Goal: Task Accomplishment & Management: Use online tool/utility

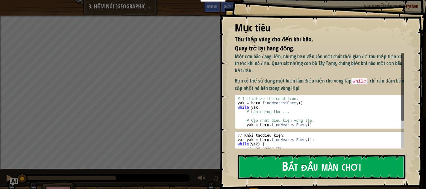
click at [264, 164] on button "Bắt đầu màn chơi" at bounding box center [322, 167] width 168 height 25
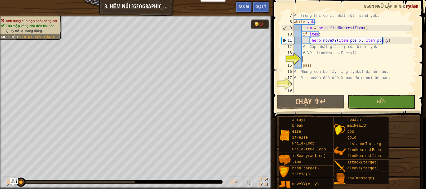
scroll to position [37, 0]
type textarea "pass"
click at [346, 61] on div "# Trong khi có ít nhất một sand yak: while yak : item = hero . findNearestItem …" at bounding box center [351, 59] width 119 height 94
type textarea "# Trong khi có ít nhất một sand yak:"
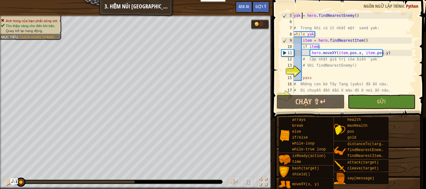
type textarea "# Biến này sẽ được sử dụng như một điều kiện."
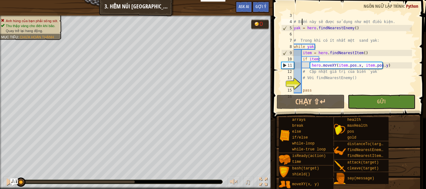
type textarea "yak = hero.findNearestEnemy()"
type textarea "# Với findNearestEnemy()"
type textarea "pass"
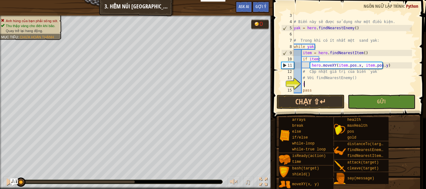
scroll to position [3, 1]
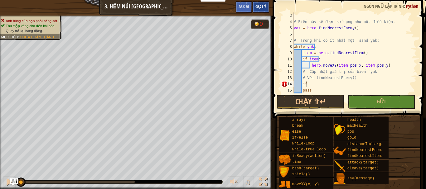
click at [262, 5] on span "Gợi ý" at bounding box center [260, 6] width 11 height 6
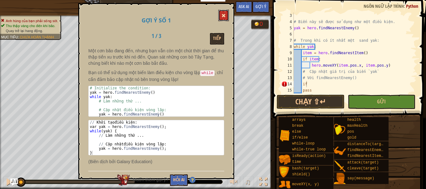
click at [224, 15] on span at bounding box center [223, 15] width 4 height 4
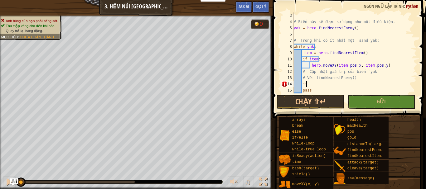
click at [359, 86] on div "# Biến này sẽ được sử dụng như một điều kiện. yak = hero . findNearestEnemy ( )…" at bounding box center [351, 59] width 119 height 94
type textarea "i"
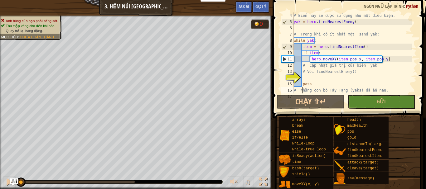
type textarea "# Di chuyển đến dấu X màu đỏ ở nơi ẩn náu."
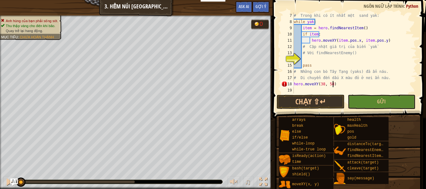
scroll to position [3, 3]
type textarea "hero.moveXY(38, 58)"
click at [310, 103] on button "Chạy ⇧↵" at bounding box center [311, 102] width 68 height 14
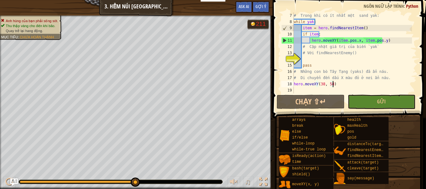
click at [310, 56] on div "# Trong khi có ít nhất một sand yak: while yak : item = hero . findNearestItem …" at bounding box center [351, 59] width 119 height 94
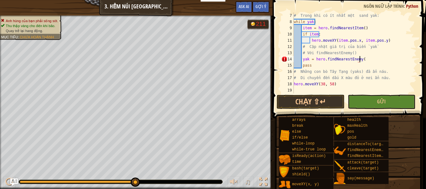
scroll to position [3, 5]
type textarea "yak = hero.findNearestEnemy()"
click at [317, 102] on button "Chạy ⇧↵" at bounding box center [311, 102] width 68 height 14
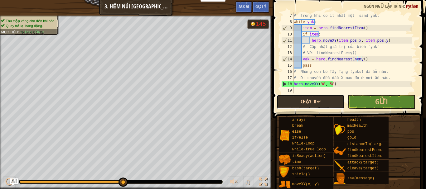
click at [323, 103] on button "Chạy ⇧↵" at bounding box center [311, 102] width 68 height 14
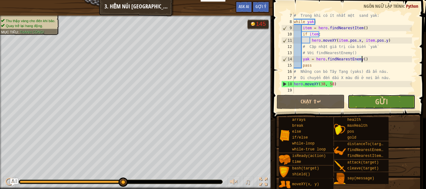
click at [401, 98] on button "Gửi" at bounding box center [382, 102] width 68 height 14
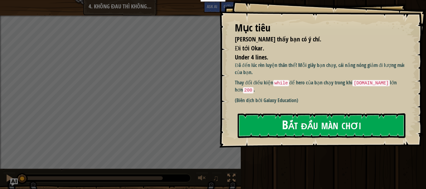
click at [296, 125] on button "Bắt đầu màn chơi" at bounding box center [322, 125] width 168 height 25
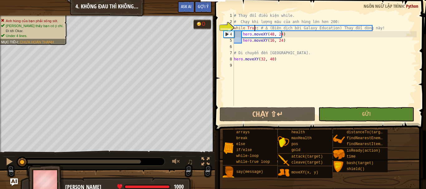
click at [254, 27] on div "# Thay đổi điều kiện while. # Chạy khi lượng máu của anh hùng lớn hơn 200: whil…" at bounding box center [325, 65] width 184 height 106
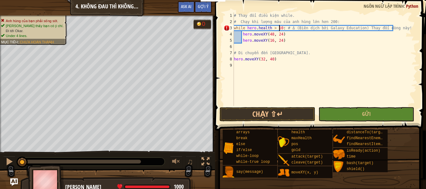
scroll to position [3, 4]
click at [269, 113] on button "Chạy ⇧↵" at bounding box center [267, 114] width 96 height 14
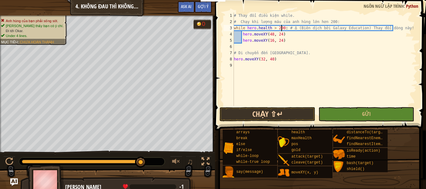
type textarea "while [DOMAIN_NAME] > 200: # Δ (Biên dịch bởi Galaxy Education) Thay đổi dòng n…"
click at [282, 112] on button "Chạy ⇧↵" at bounding box center [267, 114] width 96 height 14
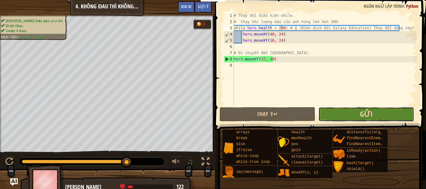
click at [366, 118] on span "Gửi" at bounding box center [366, 114] width 13 height 10
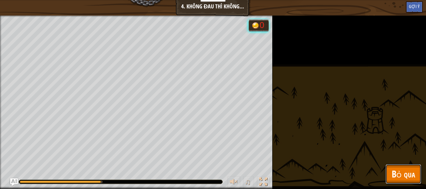
click at [410, 168] on span "Bỏ qua" at bounding box center [403, 174] width 23 height 13
